Goal: Task Accomplishment & Management: Complete application form

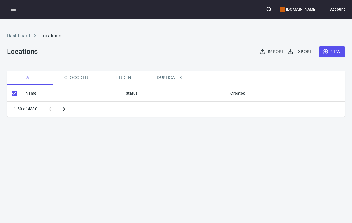
checkbox input "false"
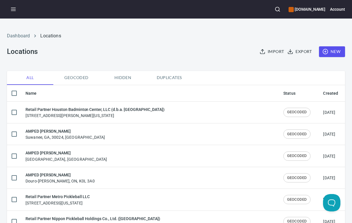
click at [330, 51] on span "New" at bounding box center [331, 51] width 17 height 7
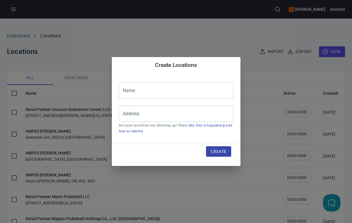
click at [157, 92] on input "text" at bounding box center [176, 91] width 115 height 16
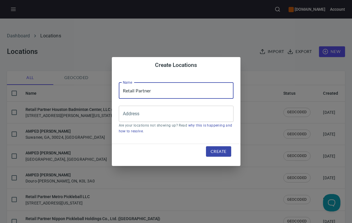
paste input "Top Sports Ventures ([GEOGRAPHIC_DATA])"
type input "Retail Partner Top Sports Ventures ([GEOGRAPHIC_DATA])"
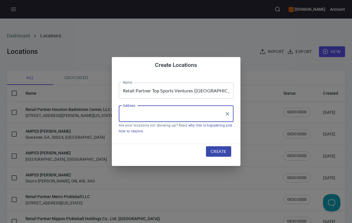
click at [143, 115] on input "Address" at bounding box center [171, 113] width 101 height 11
paste input "[GEOGRAPHIC_DATA]"
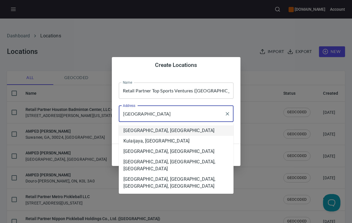
click at [137, 111] on input "[GEOGRAPHIC_DATA]" at bounding box center [171, 113] width 101 height 11
paste input "PTD [GEOGRAPHIC_DATA]"
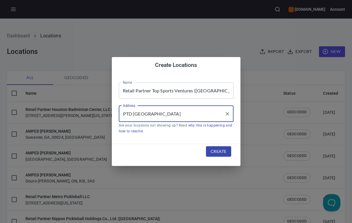
drag, startPoint x: 196, startPoint y: 116, endPoint x: 112, endPoint y: 111, distance: 84.1
click at [112, 111] on div "Name Retail Partner Top Sports Ventures ([GEOGRAPHIC_DATA]) Name Address PTD [G…" at bounding box center [176, 108] width 129 height 70
paste input "Masai"
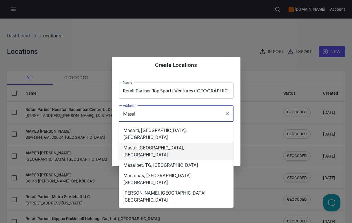
click at [168, 143] on li "Masai, [GEOGRAPHIC_DATA], [GEOGRAPHIC_DATA]" at bounding box center [176, 151] width 115 height 17
type input "Masai, [GEOGRAPHIC_DATA], [GEOGRAPHIC_DATA]"
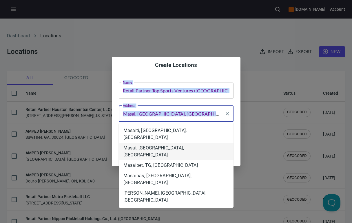
click at [168, 142] on div "Name Retail Partner Top Sports Ventures ([GEOGRAPHIC_DATA]) Name Address [GEOGR…" at bounding box center [176, 108] width 129 height 70
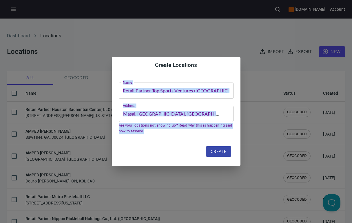
click at [221, 152] on span "Create" at bounding box center [219, 151] width 16 height 7
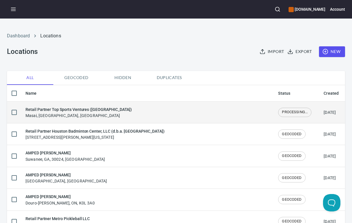
click at [124, 116] on div "Retail Partner Top Sports Ventures ([GEOGRAPHIC_DATA]) [PERSON_NAME], [GEOGRAPH…" at bounding box center [146, 112] width 243 height 12
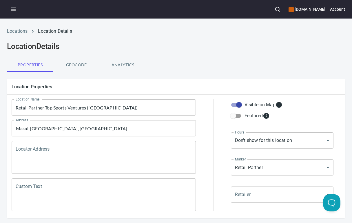
click at [82, 145] on div "Locator Address" at bounding box center [104, 157] width 184 height 33
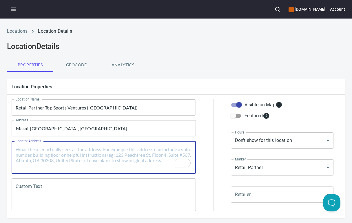
paste textarea "[GEOGRAPHIC_DATA], [GEOGRAPHIC_DATA]"
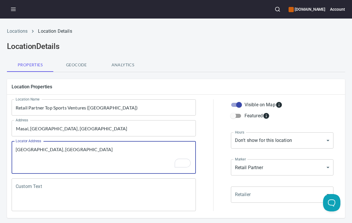
click at [17, 148] on textarea "[GEOGRAPHIC_DATA], [GEOGRAPHIC_DATA]" at bounding box center [104, 158] width 176 height 22
click at [16, 149] on textarea "[GEOGRAPHIC_DATA], [GEOGRAPHIC_DATA]" at bounding box center [104, 158] width 176 height 22
paste textarea "PTD [GEOGRAPHIC_DATA]"
click at [184, 151] on textarea "PTD [GEOGRAPHIC_DATA], [GEOGRAPHIC_DATA]" at bounding box center [104, 158] width 176 height 22
paste textarea "Masai"
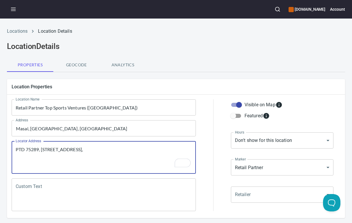
paste textarea "[GEOGRAPHIC_DATA]"
paste textarea "81750"
paste textarea "[DATE] [GEOGRAPHIC_DATA]"
paste textarea "[GEOGRAPHIC_DATA]"
type textarea "PTD 75289, [STREET_ADDRESS], Masai, Johor, 81750, Malaysia"
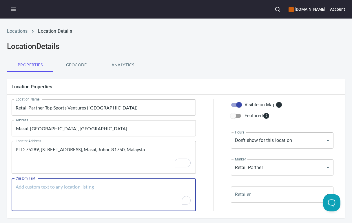
click at [72, 187] on textarea "Custom Text" at bounding box center [104, 195] width 176 height 22
click at [85, 188] on textarea "Custom Text" at bounding box center [104, 195] width 176 height 22
paste textarea "Brands Carried: Selkirkjoola,sixzero,gearbox,franklin,facolos,sypik,proxr,crbn,…"
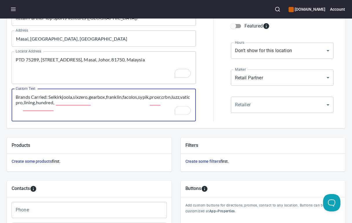
scroll to position [102, 0]
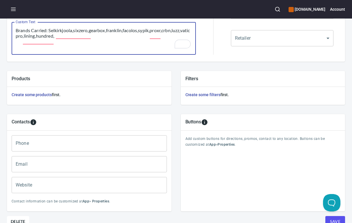
type textarea "Brands Carried: Selkirkjoola,sixzero,gearbox,franklin,facolos,sypik,proxr,crbn,…"
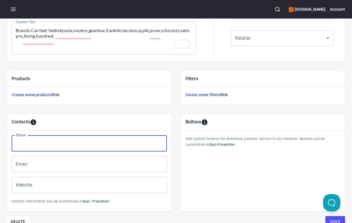
click at [66, 143] on input "Phone" at bounding box center [89, 143] width 155 height 16
paste input "[PHONE_NUMBER]"
type input "[PHONE_NUMBER]"
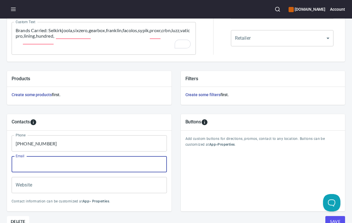
click at [23, 166] on input "Email" at bounding box center [89, 164] width 155 height 16
paste input "[EMAIL_ADDRESS][DOMAIN_NAME]"
type input "[EMAIL_ADDRESS][DOMAIN_NAME]"
click at [26, 187] on input "Website" at bounding box center [89, 185] width 155 height 16
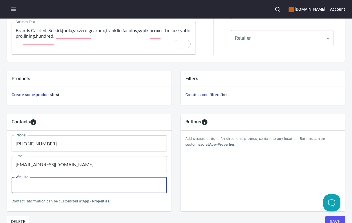
paste input "[DOMAIN_NAME]"
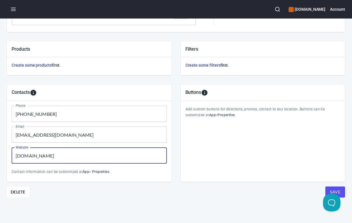
type input "[DOMAIN_NAME]"
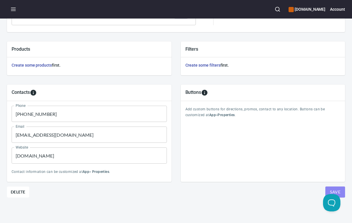
click at [339, 192] on span "Save" at bounding box center [335, 192] width 10 height 7
click at [156, 37] on div "Products Create some products first." at bounding box center [89, 58] width 174 height 43
click at [336, 189] on span "Save" at bounding box center [335, 192] width 10 height 7
